Goal: Find contact information: Find contact information

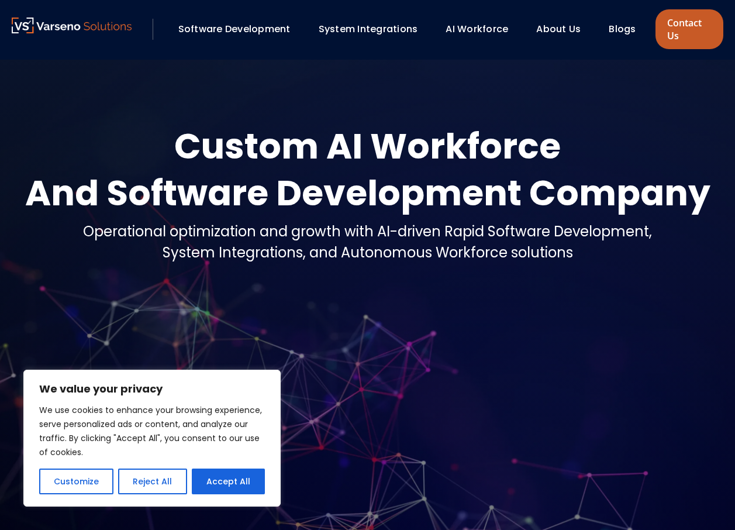
click at [690, 35] on link "Contact Us" at bounding box center [689, 29] width 68 height 40
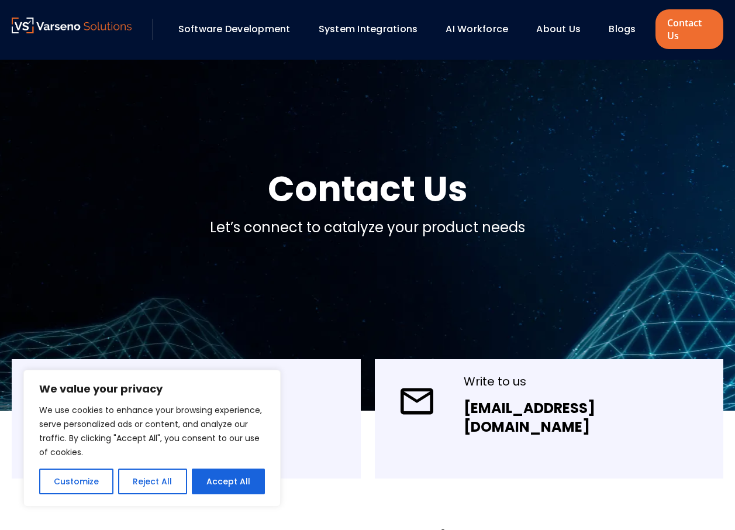
drag, startPoint x: 196, startPoint y: 409, endPoint x: 225, endPoint y: 486, distance: 82.9
click at [225, 486] on button "Accept All" at bounding box center [228, 481] width 73 height 26
checkbox input "true"
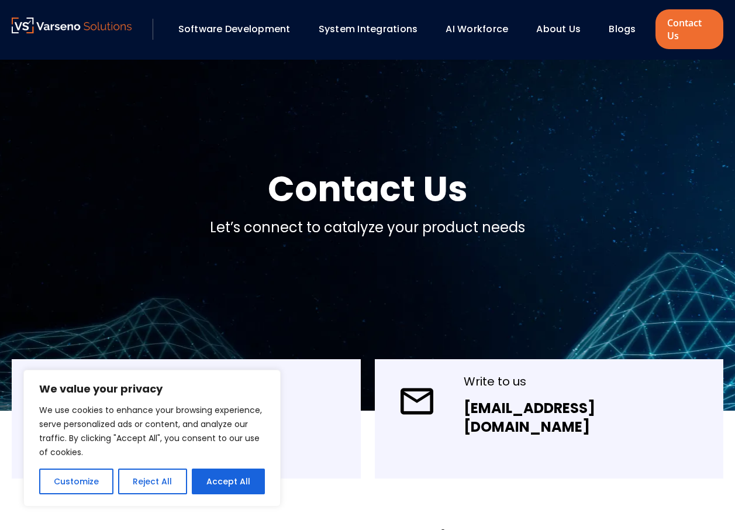
checkbox input "true"
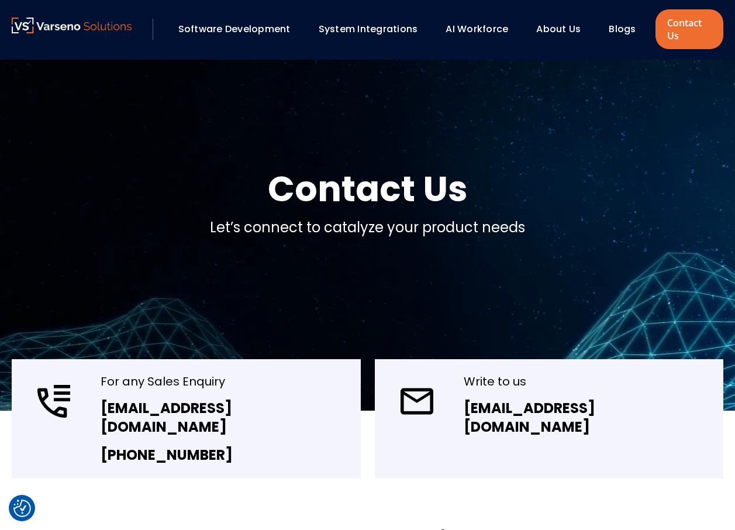
scroll to position [175, 0]
